Goal: Information Seeking & Learning: Learn about a topic

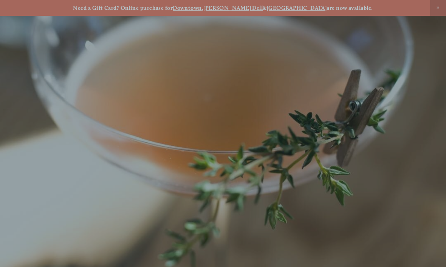
scroll to position [-8, 0]
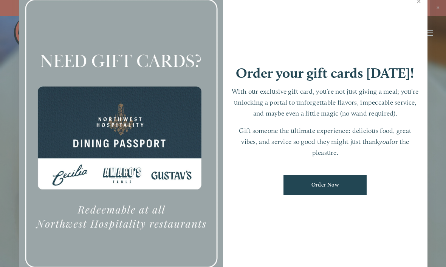
click at [419, 7] on link "Close" at bounding box center [418, 2] width 15 height 21
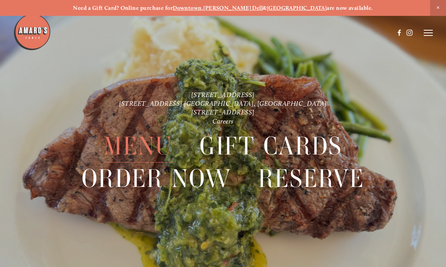
scroll to position [1, 0]
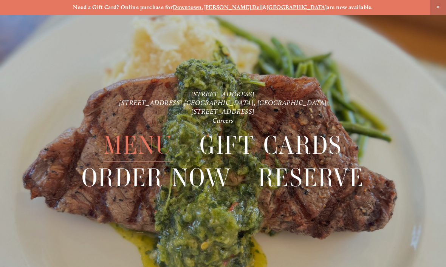
click at [430, 34] on header "Menu Order Now Visit Gallery 0" at bounding box center [222, 14] width 419 height 66
click at [143, 146] on span "Menu" at bounding box center [137, 145] width 69 height 32
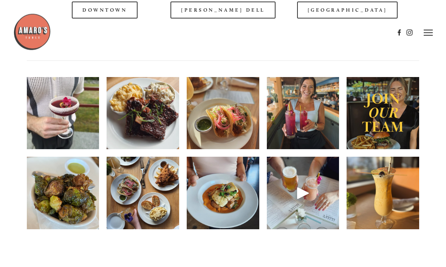
scroll to position [938, 0]
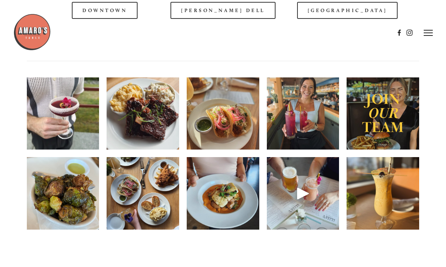
click at [341, 20] on div at bounding box center [203, 32] width 381 height 39
click at [342, 21] on div at bounding box center [203, 32] width 381 height 39
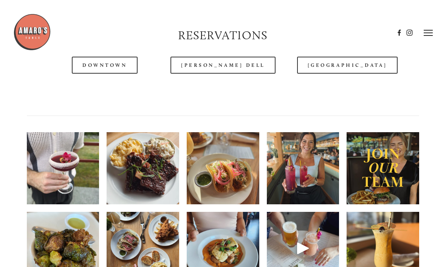
scroll to position [827, 0]
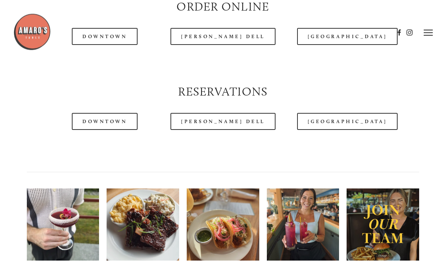
click at [333, 130] on link "[GEOGRAPHIC_DATA]" at bounding box center [347, 121] width 100 height 17
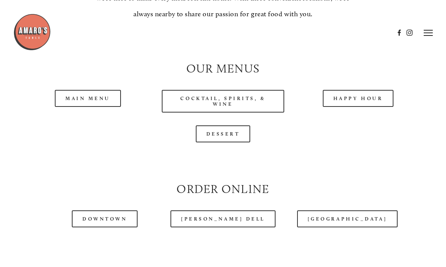
scroll to position [645, 0]
click at [96, 105] on link "Main Menu" at bounding box center [88, 98] width 66 height 17
